Goal: Communication & Community: Answer question/provide support

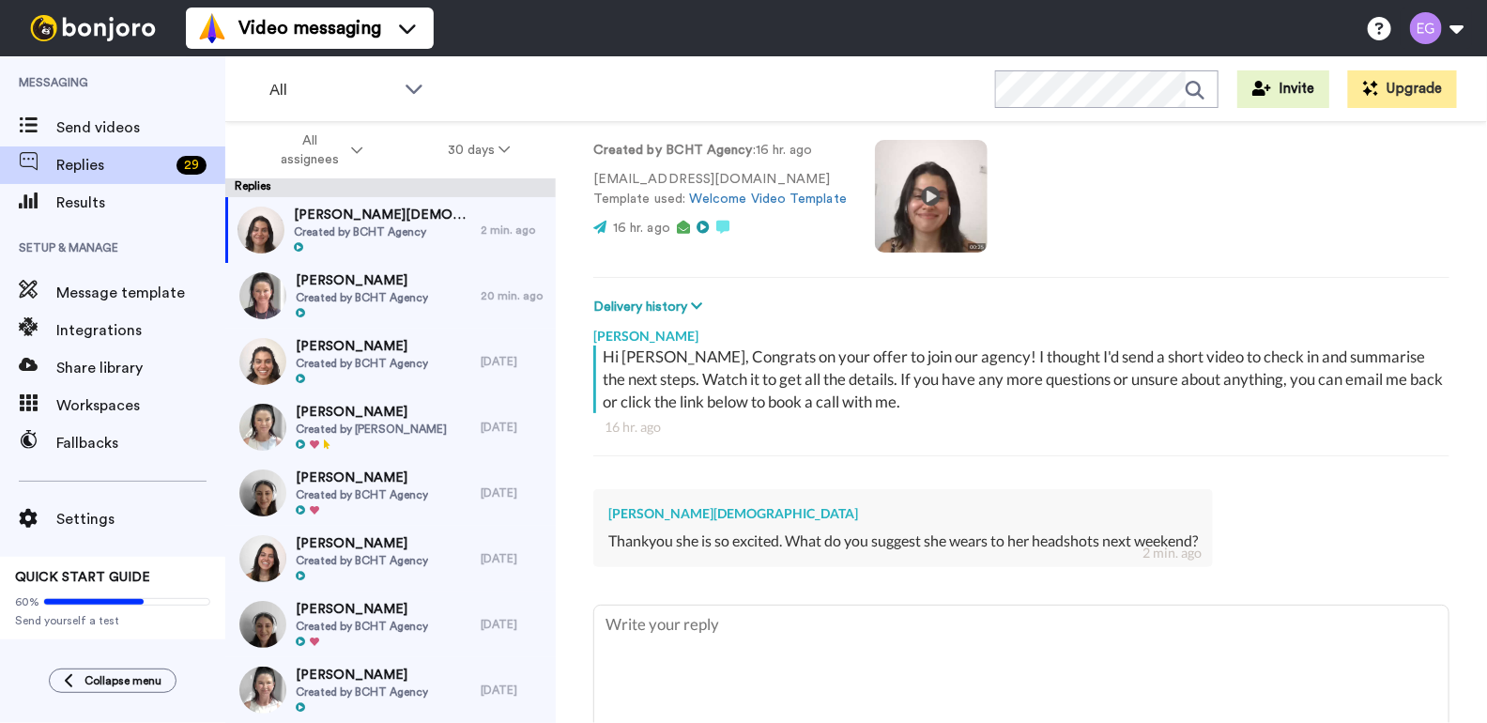
scroll to position [129, 0]
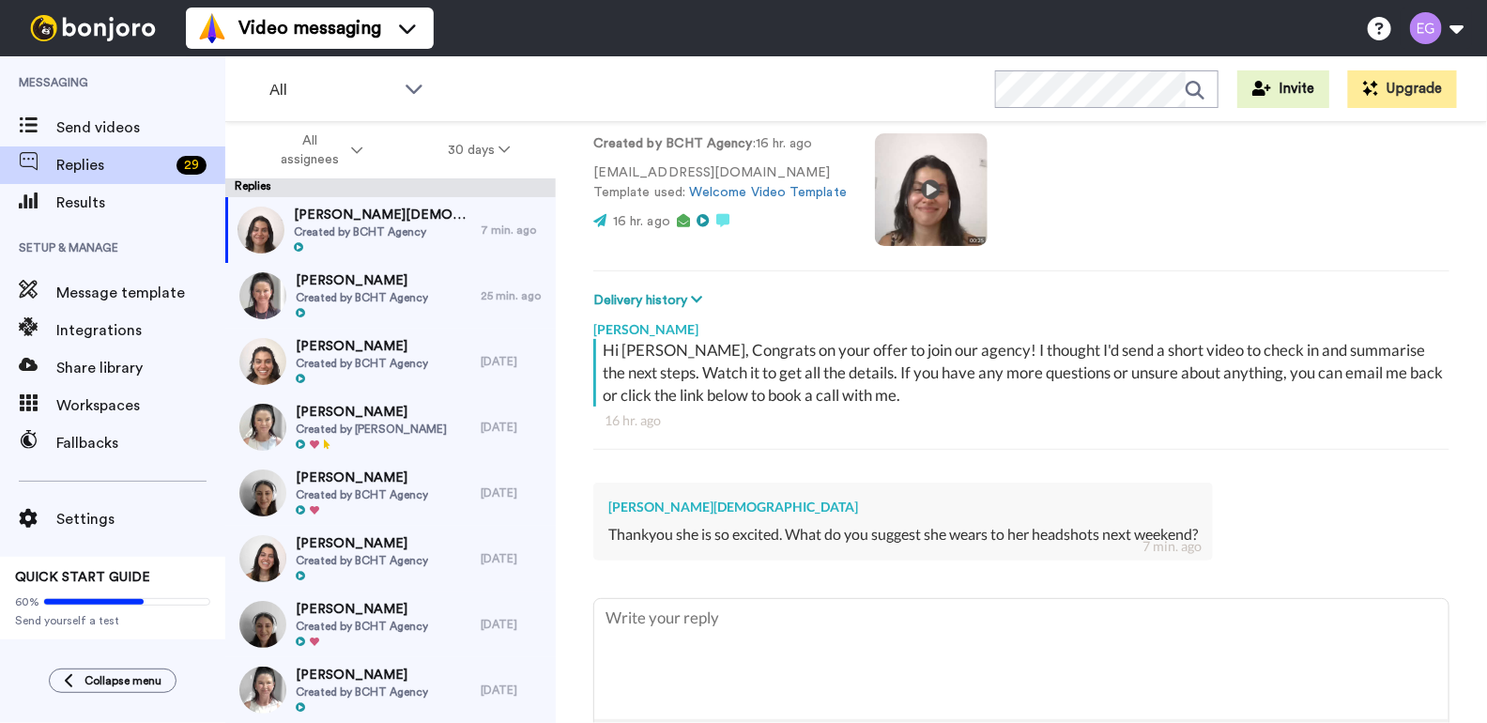
type textarea "x"
